Goal: Information Seeking & Learning: Compare options

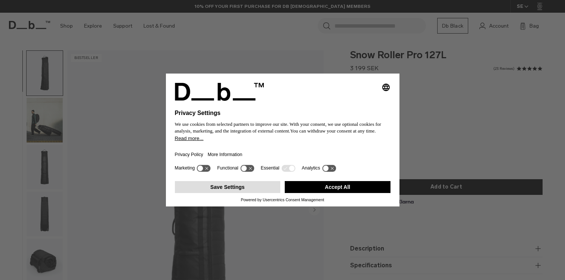
click at [243, 191] on button "Save Settings" at bounding box center [228, 187] width 106 height 12
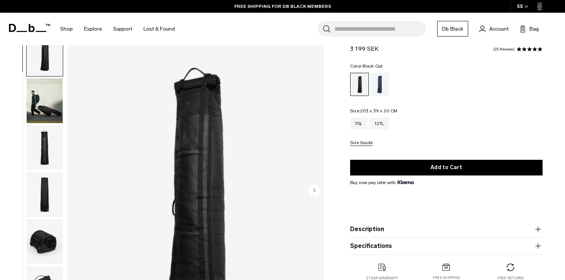
scroll to position [6, 0]
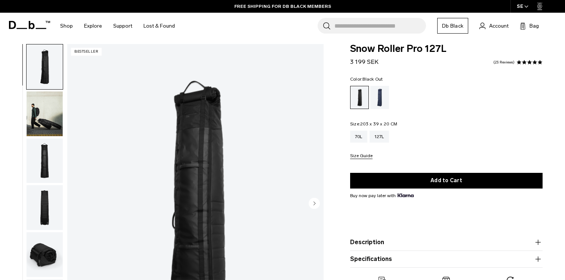
click at [52, 123] on img "button" at bounding box center [45, 114] width 36 height 45
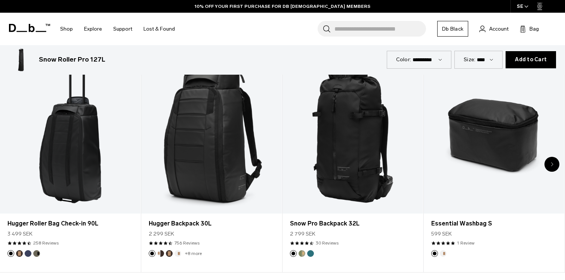
scroll to position [1601, 0]
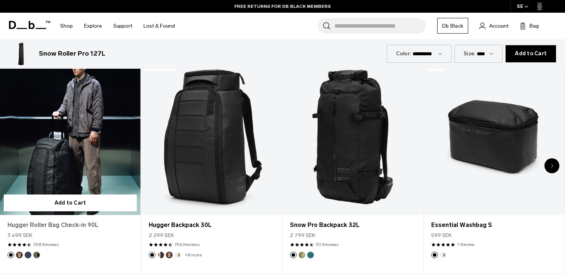
click at [81, 225] on link "Hugger Roller Bag Check-in 90L" at bounding box center [70, 225] width 126 height 9
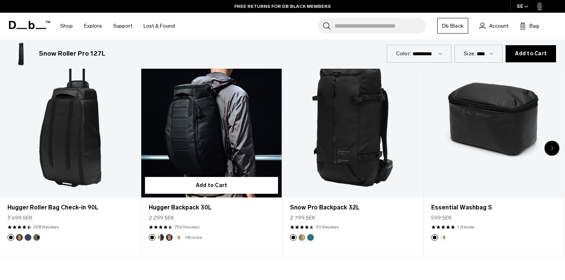
scroll to position [1619, 0]
